Goal: Check status: Check status

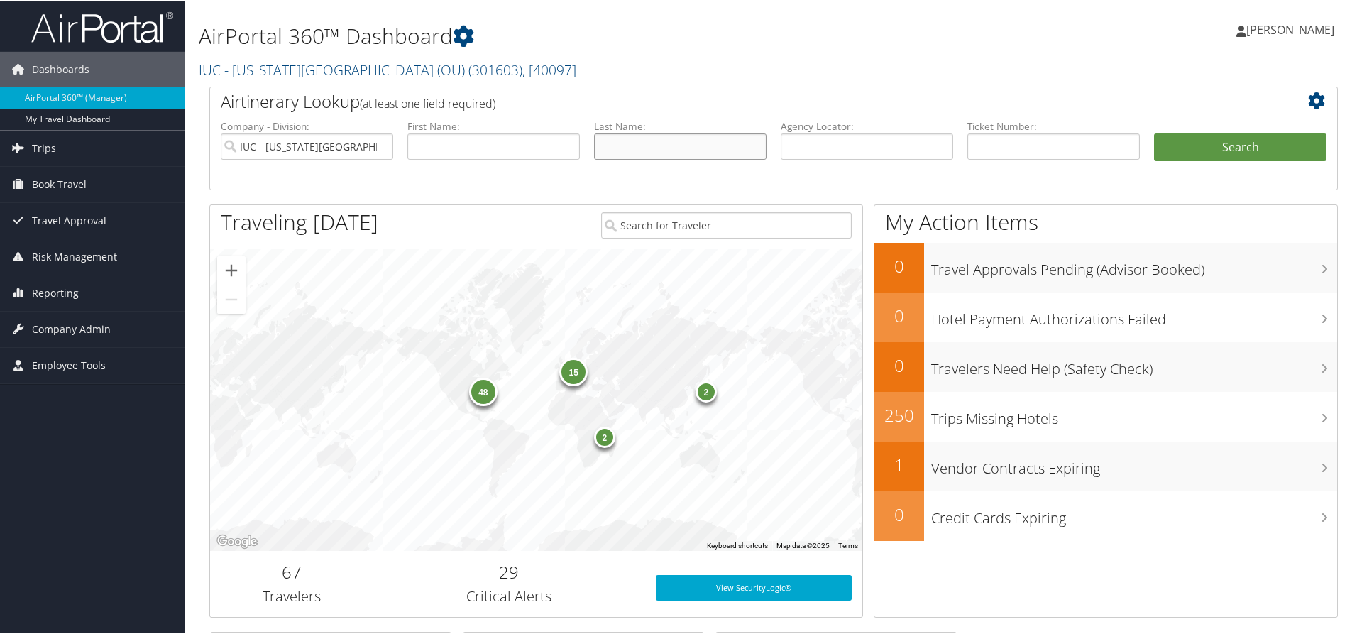
click at [726, 144] on input "text" at bounding box center [680, 145] width 172 height 26
type input "Zimova"
click at [1180, 147] on button "Search" at bounding box center [1240, 146] width 172 height 28
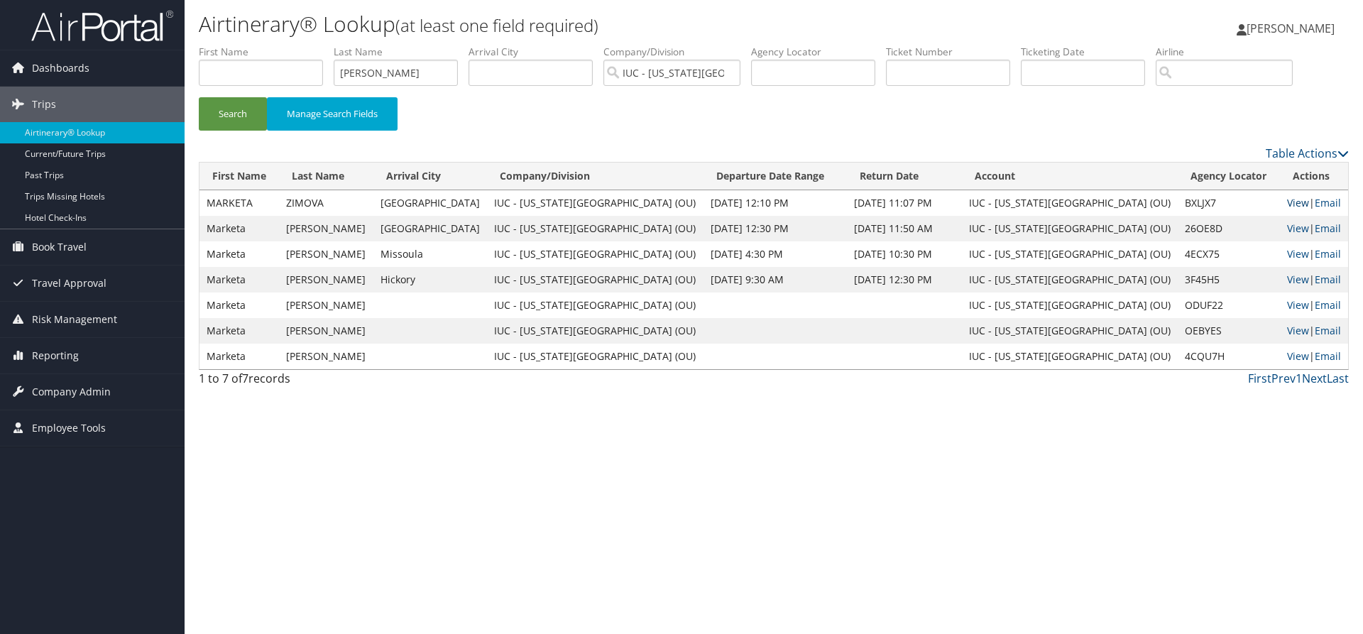
click at [1287, 205] on link "View" at bounding box center [1298, 202] width 22 height 13
